Goal: Check status: Check status

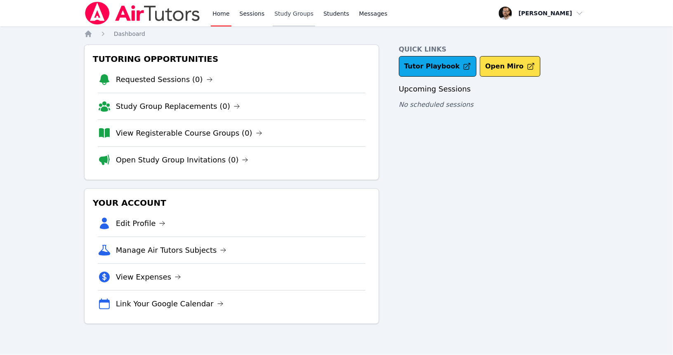
click at [307, 13] on link "Study Groups" at bounding box center [294, 13] width 43 height 26
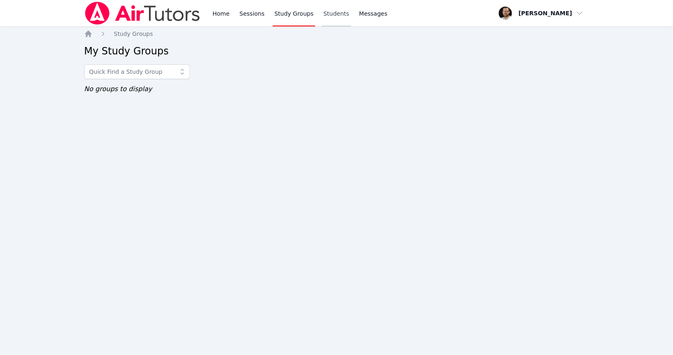
click at [334, 17] on link "Students" at bounding box center [336, 13] width 29 height 26
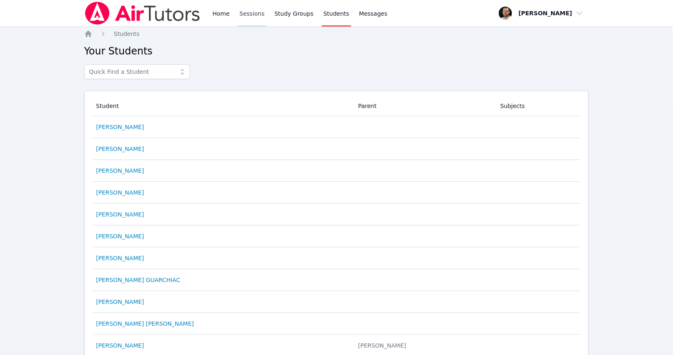
click at [257, 14] on link "Sessions" at bounding box center [252, 13] width 28 height 26
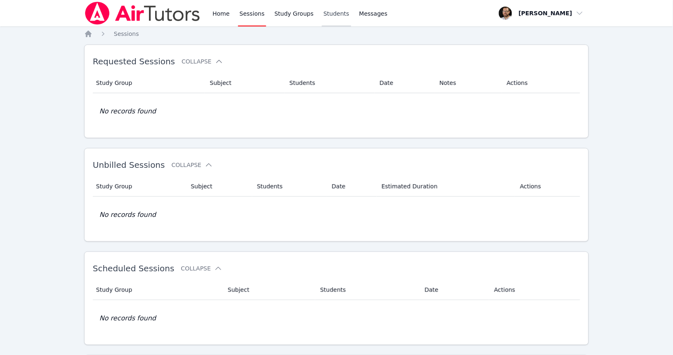
click at [326, 12] on link "Students" at bounding box center [336, 13] width 29 height 26
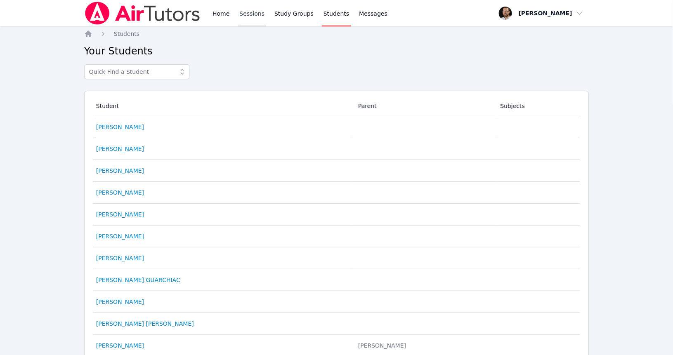
click at [258, 10] on link "Sessions" at bounding box center [252, 13] width 28 height 26
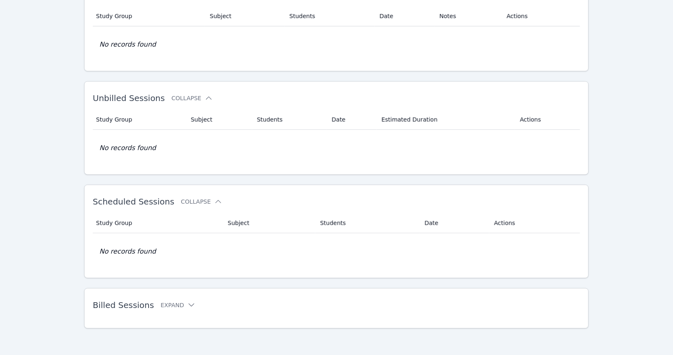
scroll to position [66, 0]
click at [174, 307] on button "Expand" at bounding box center [178, 306] width 35 height 8
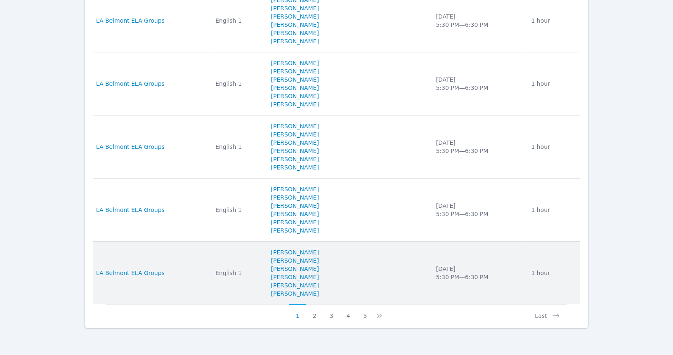
scroll to position [763, 0]
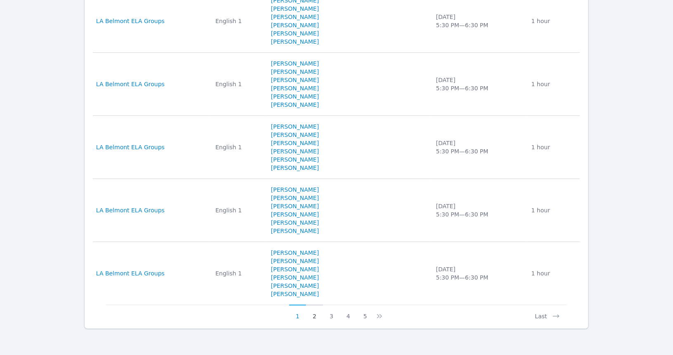
click at [317, 317] on button "2" at bounding box center [314, 313] width 17 height 16
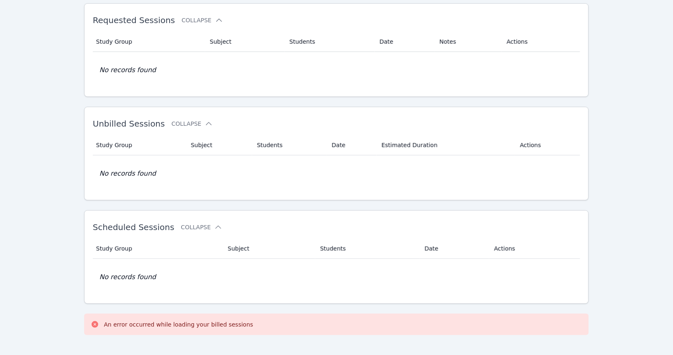
scroll to position [40, 0]
click at [169, 329] on div "An error occurred while loading your billed sessions" at bounding box center [178, 326] width 149 height 8
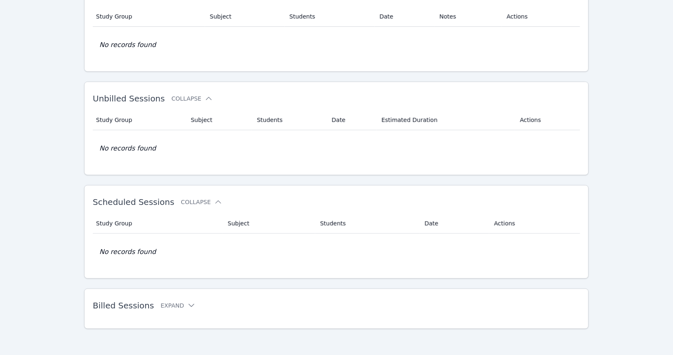
scroll to position [66, 0]
click at [187, 305] on icon at bounding box center [191, 306] width 8 height 8
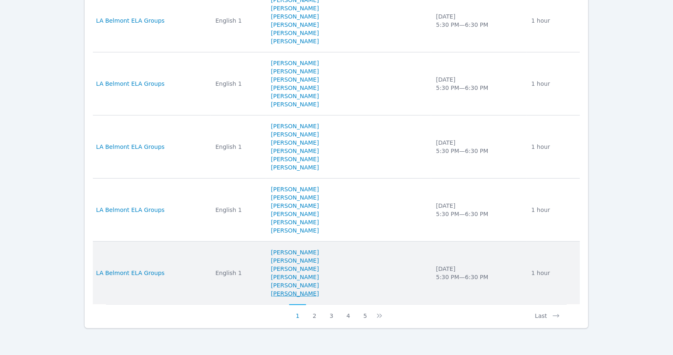
scroll to position [763, 0]
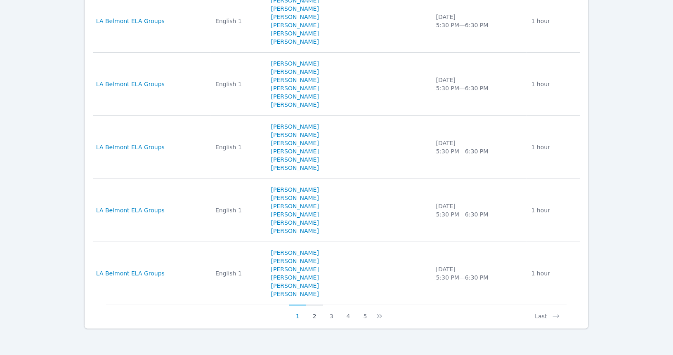
click at [317, 317] on button "2" at bounding box center [314, 313] width 17 height 16
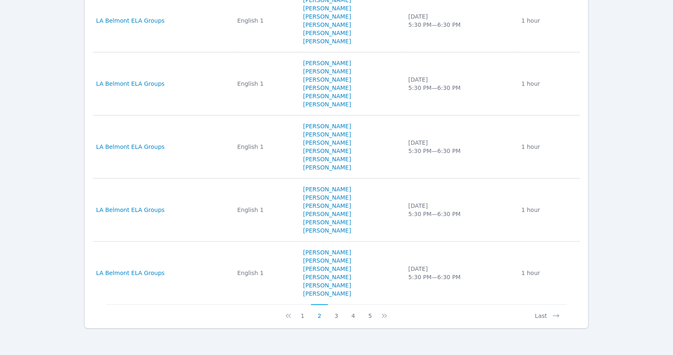
scroll to position [730, 0]
click at [332, 314] on button "3" at bounding box center [336, 313] width 17 height 16
click at [354, 318] on button "4" at bounding box center [353, 313] width 17 height 16
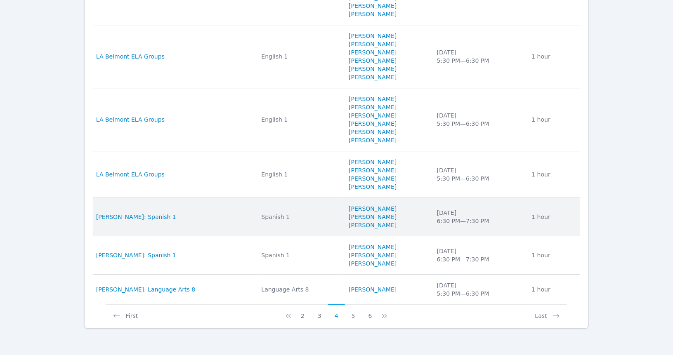
scroll to position [631, 0]
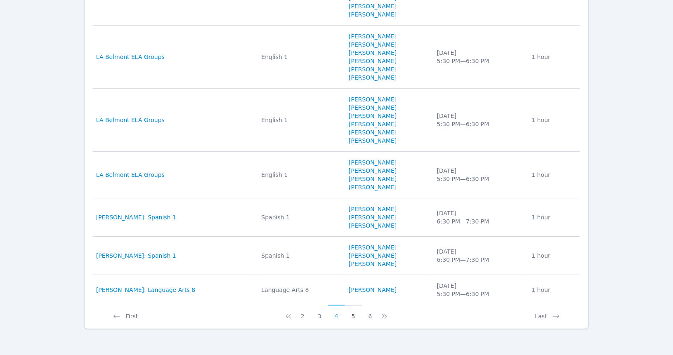
click at [353, 317] on button "5" at bounding box center [353, 313] width 17 height 16
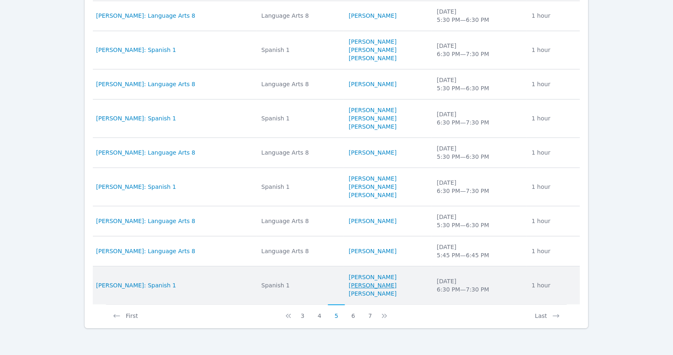
scroll to position [441, 0]
